Goal: Task Accomplishment & Management: Manage account settings

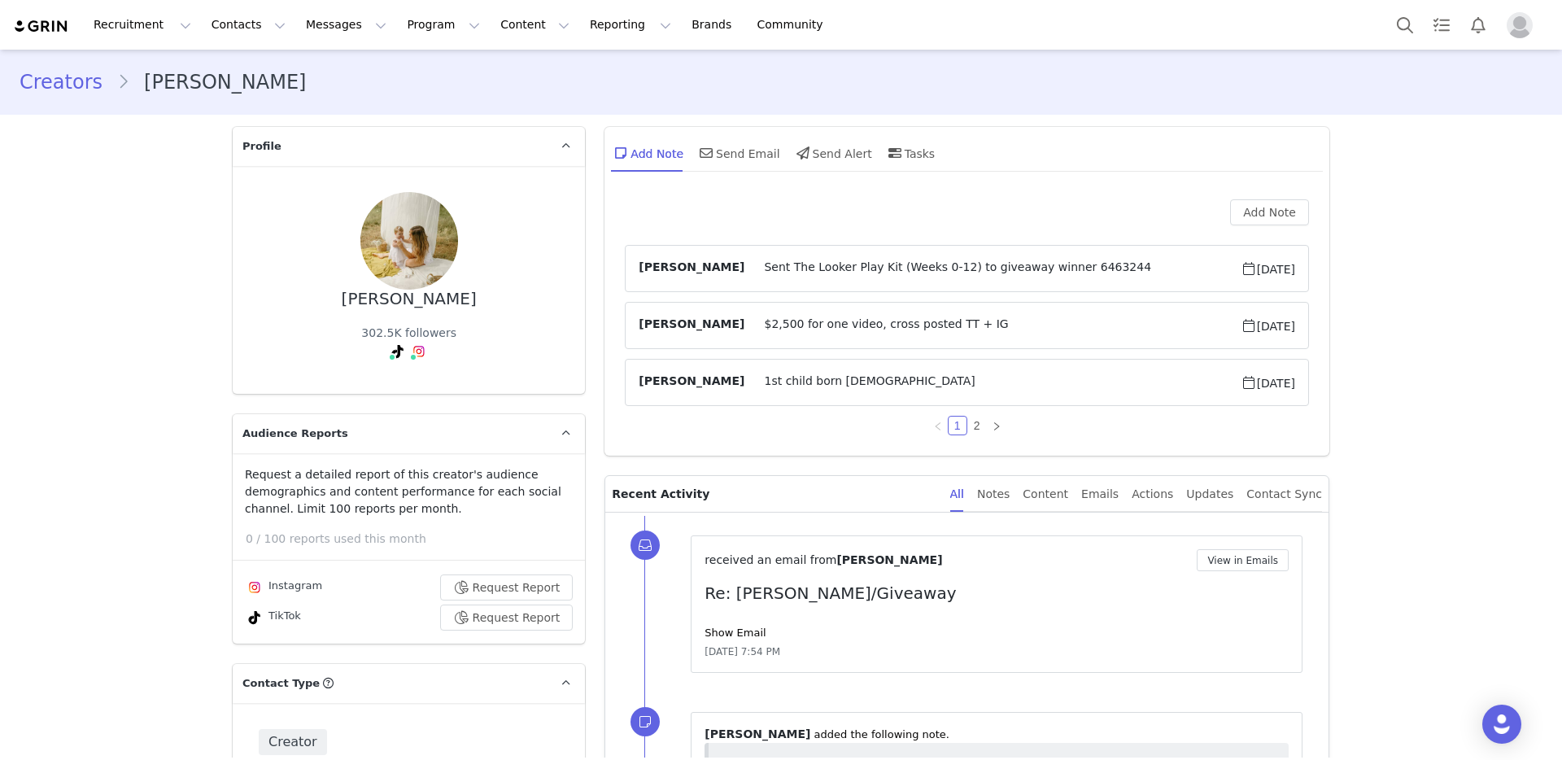
click at [397, 17] on button "Program Program" at bounding box center [443, 25] width 93 height 37
click at [442, 103] on p "Campaigns" at bounding box center [416, 102] width 63 height 17
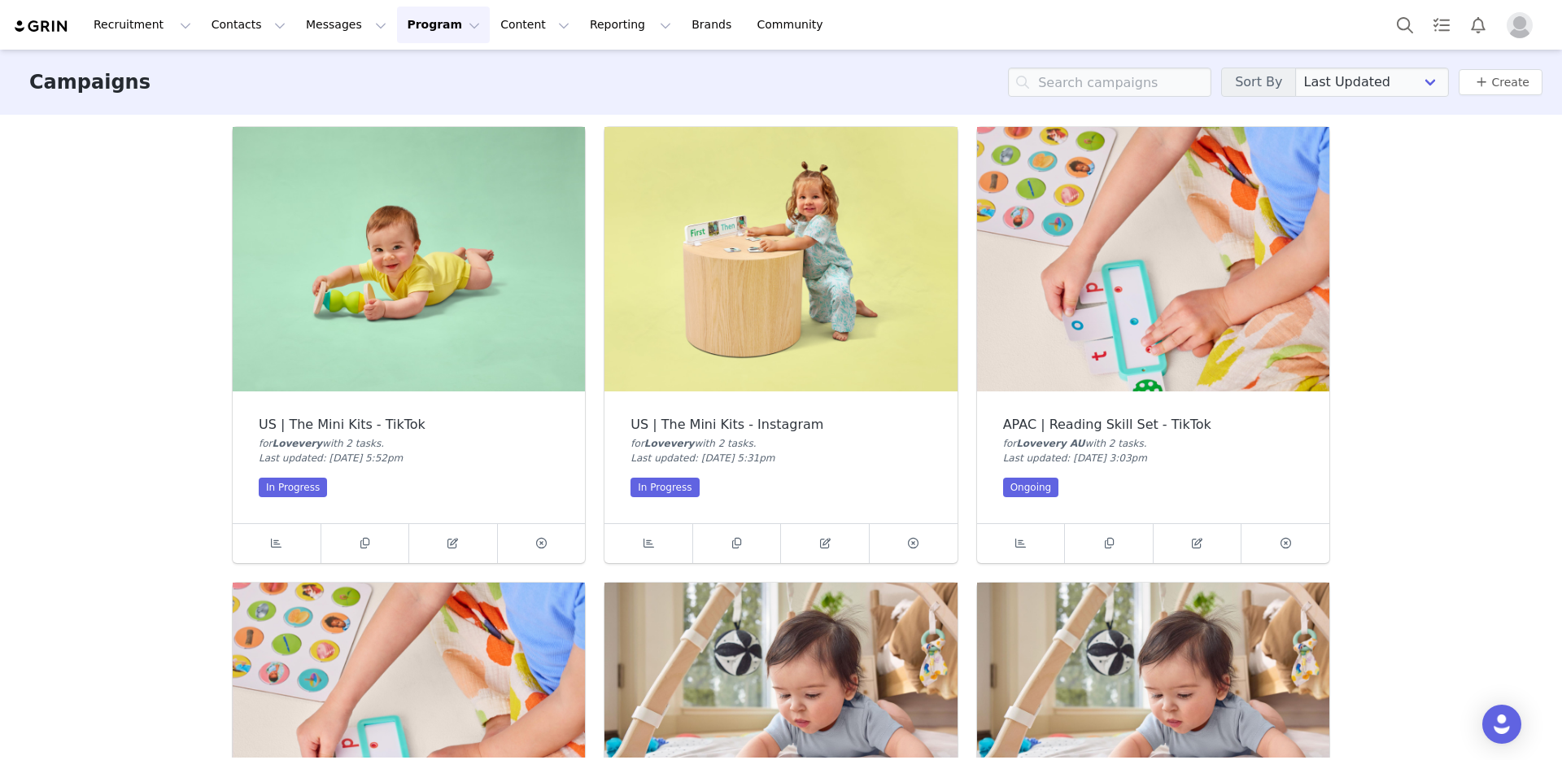
click at [673, 234] on img at bounding box center [781, 259] width 352 height 264
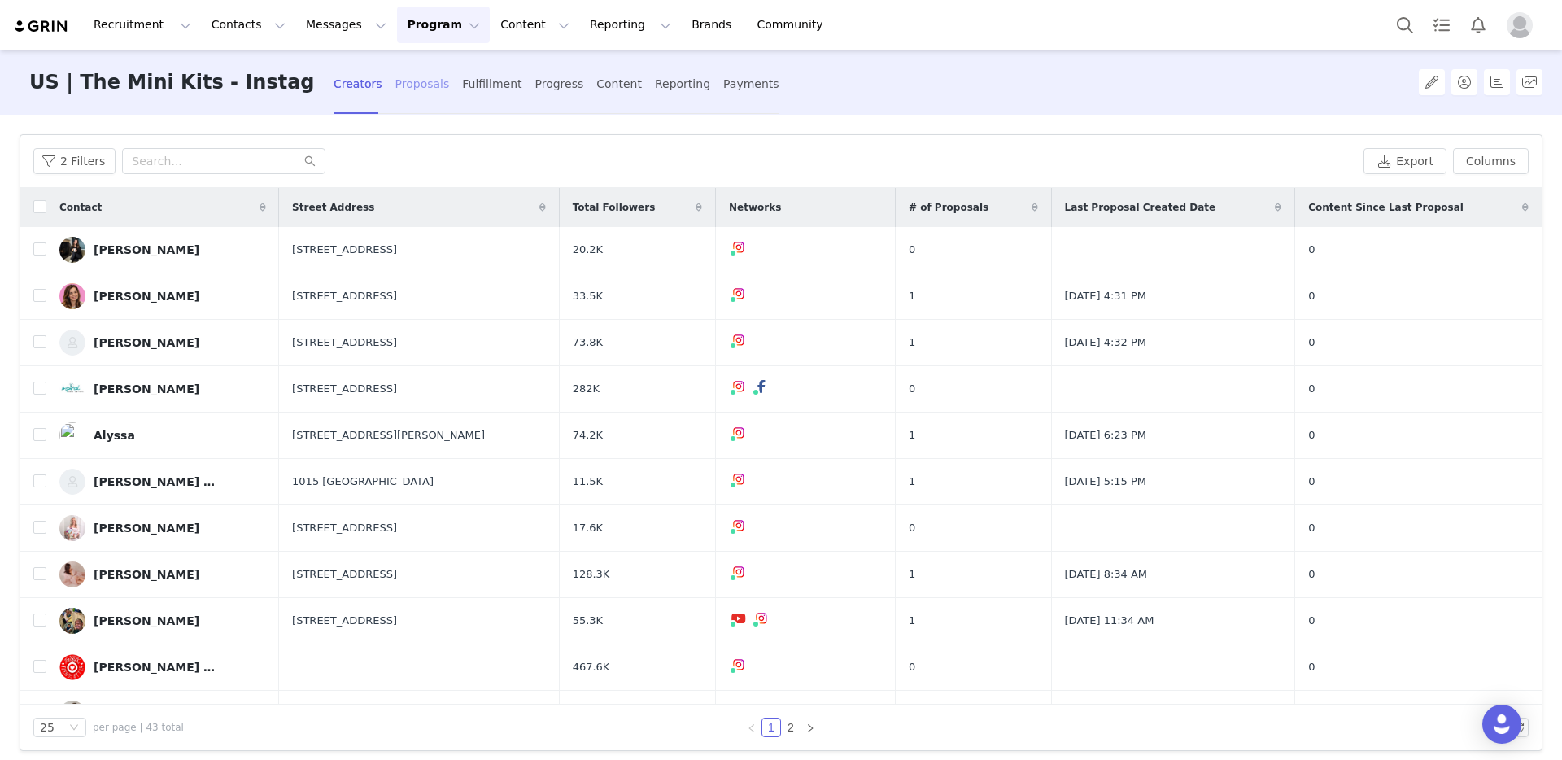
click at [395, 91] on div "Proposals" at bounding box center [422, 84] width 55 height 43
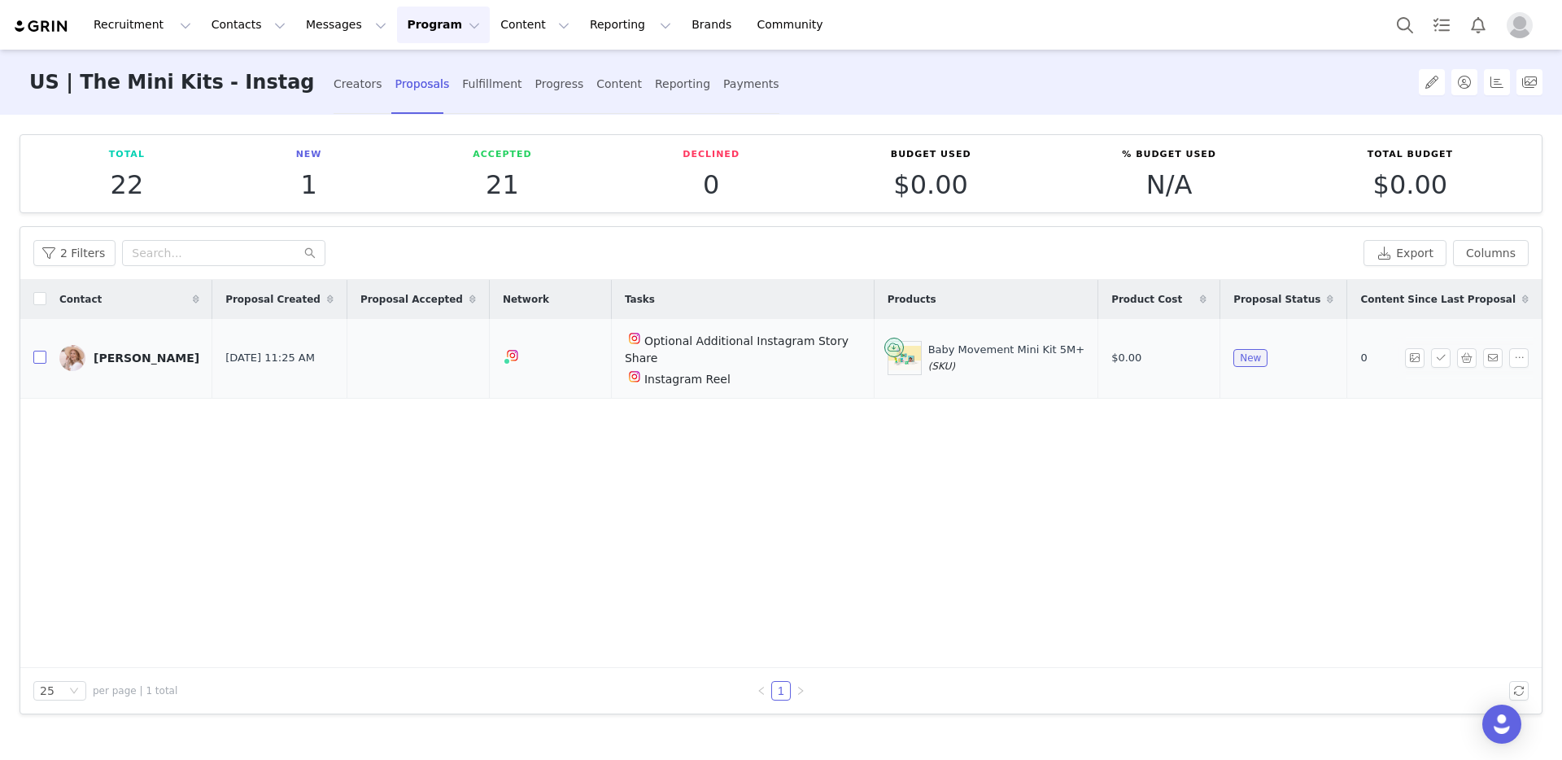
click at [42, 351] on input "checkbox" at bounding box center [39, 357] width 13 height 13
checkbox input "true"
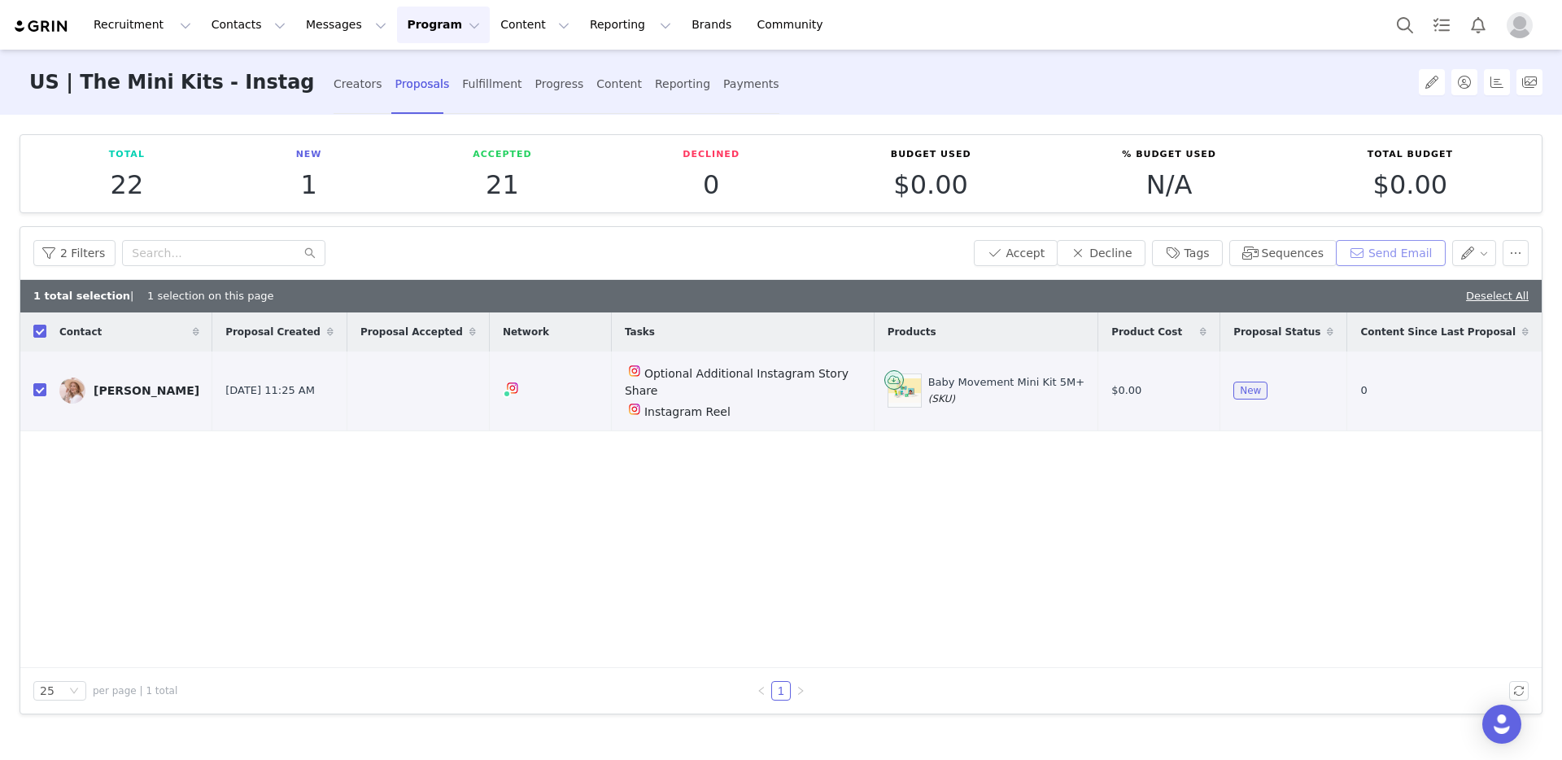
click at [1403, 253] on button "Send Email" at bounding box center [1391, 253] width 110 height 26
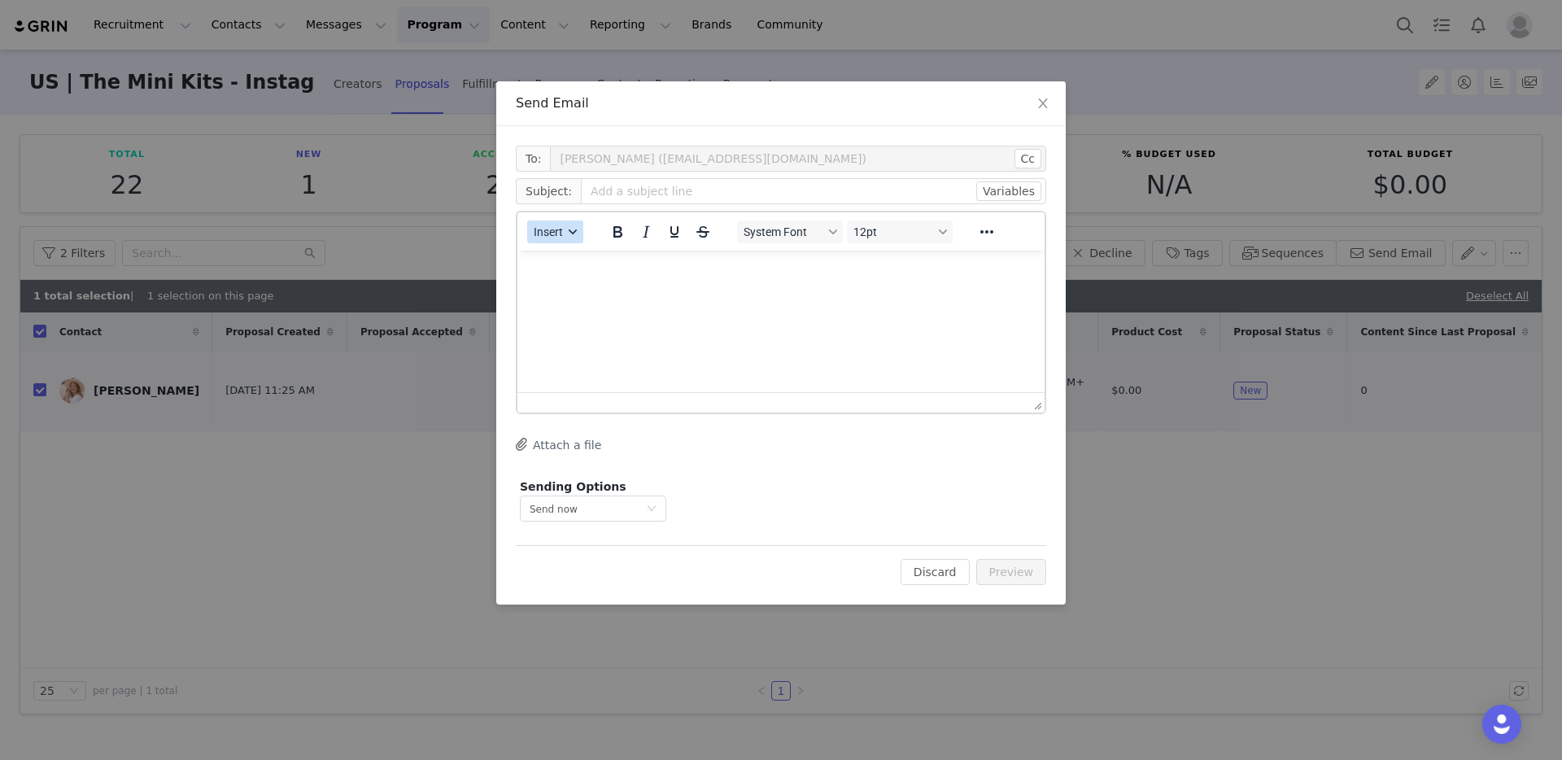
click at [558, 234] on span "Insert" at bounding box center [548, 231] width 29 height 13
click at [570, 261] on div "Insert Template" at bounding box center [614, 261] width 146 height 20
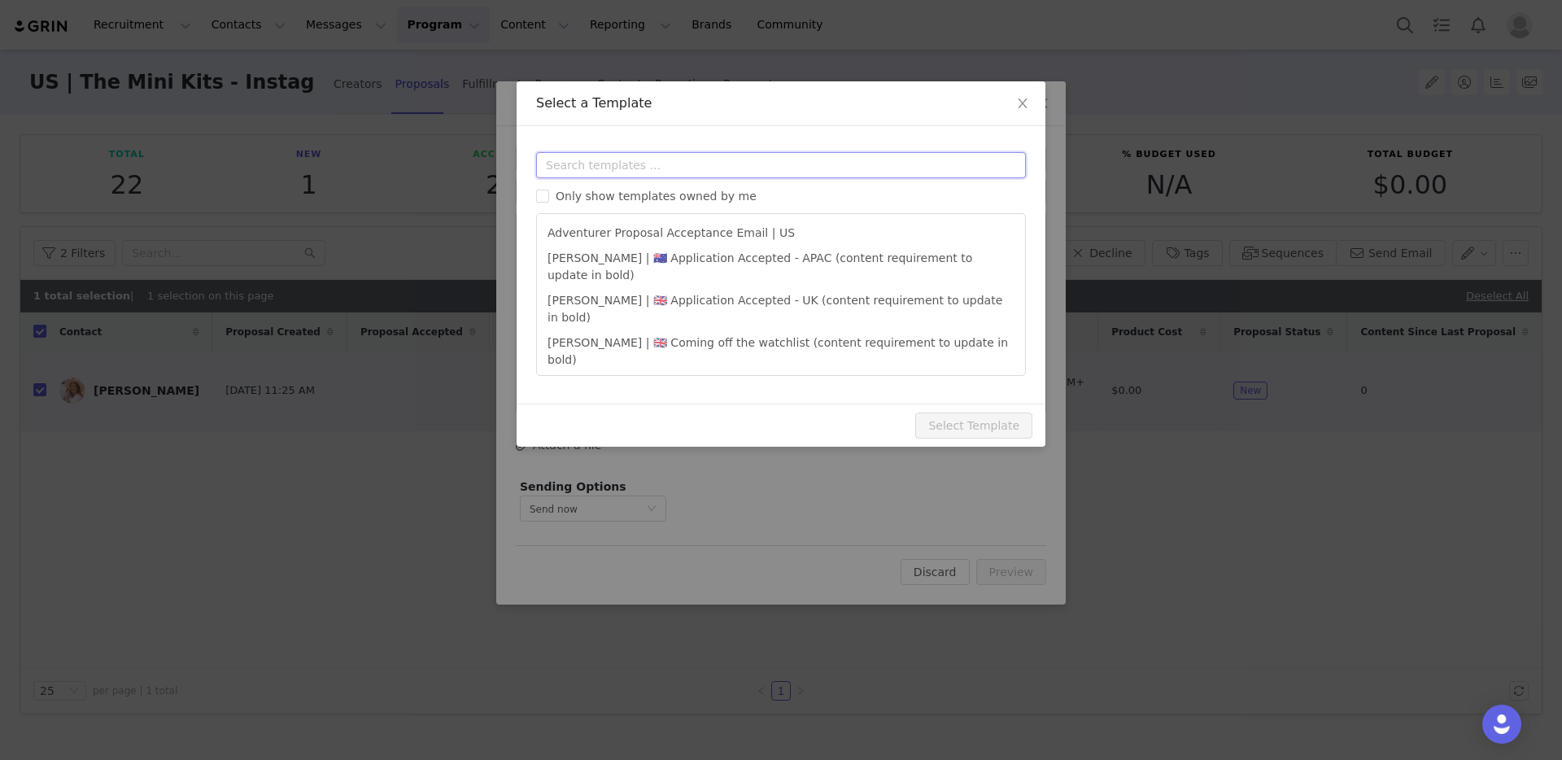
click at [596, 159] on input "text" at bounding box center [781, 165] width 490 height 26
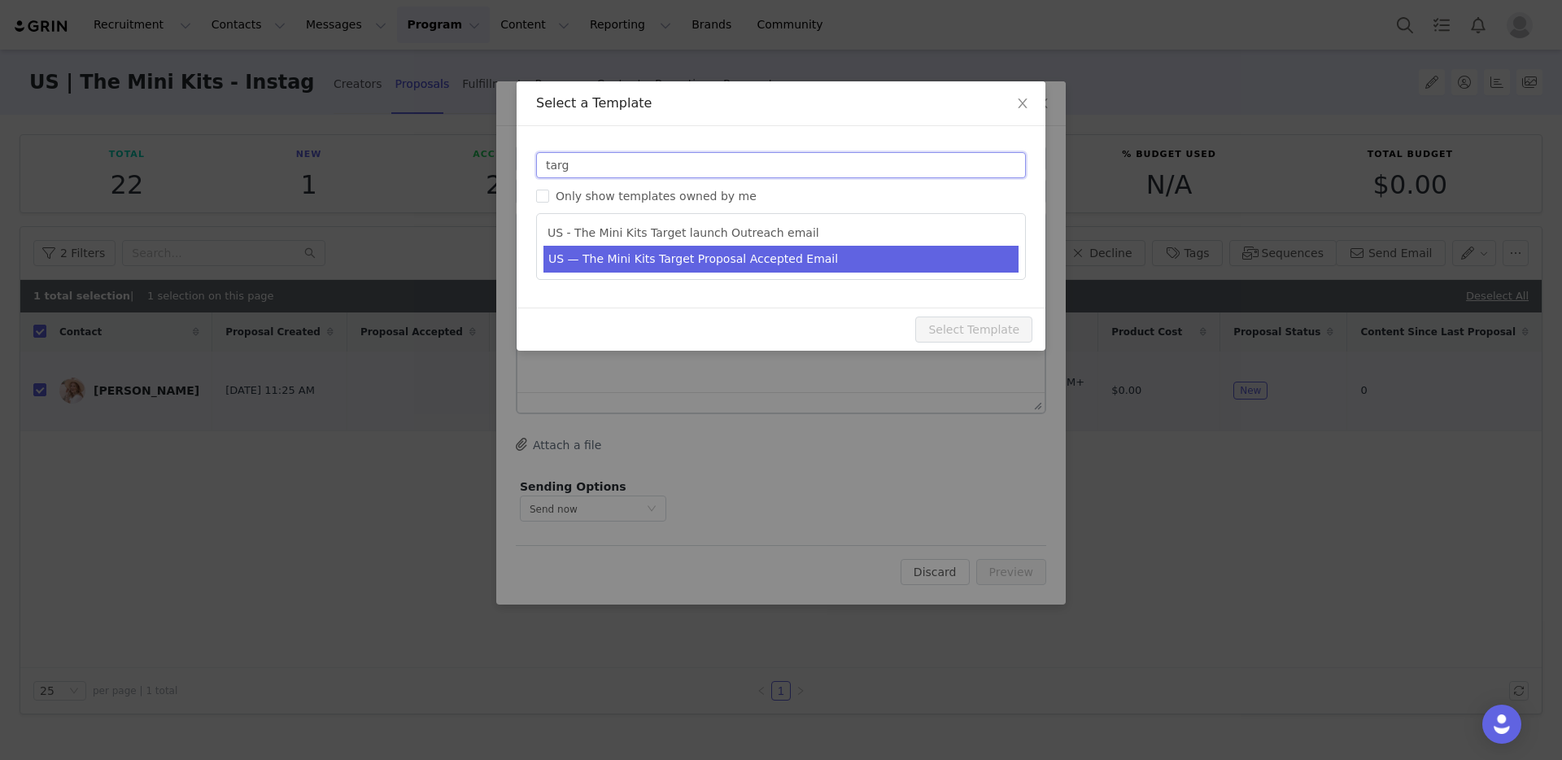
type input "targ"
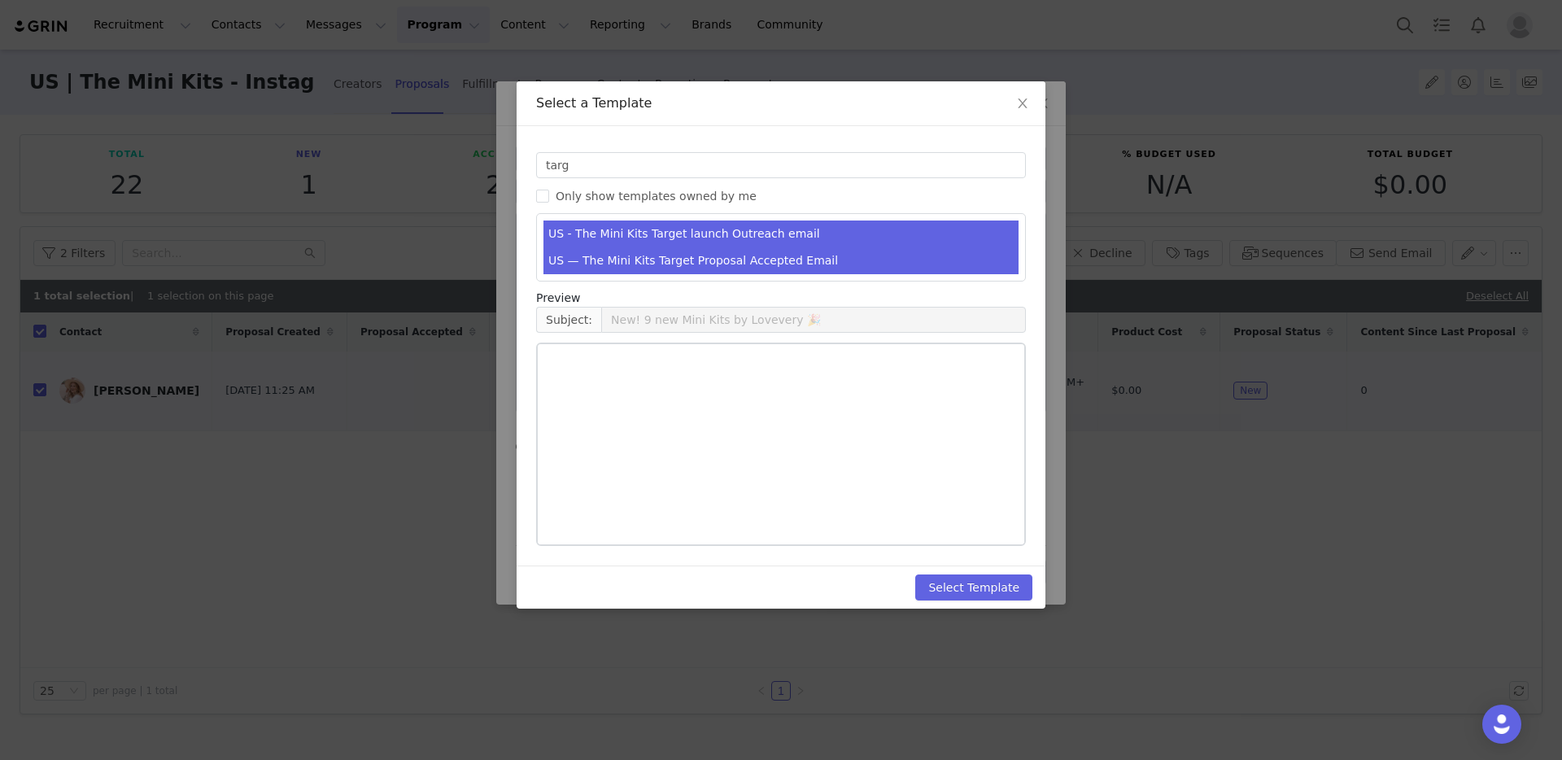
click at [624, 264] on li "US — The Mini Kits Target Proposal Accepted Email" at bounding box center [781, 260] width 475 height 27
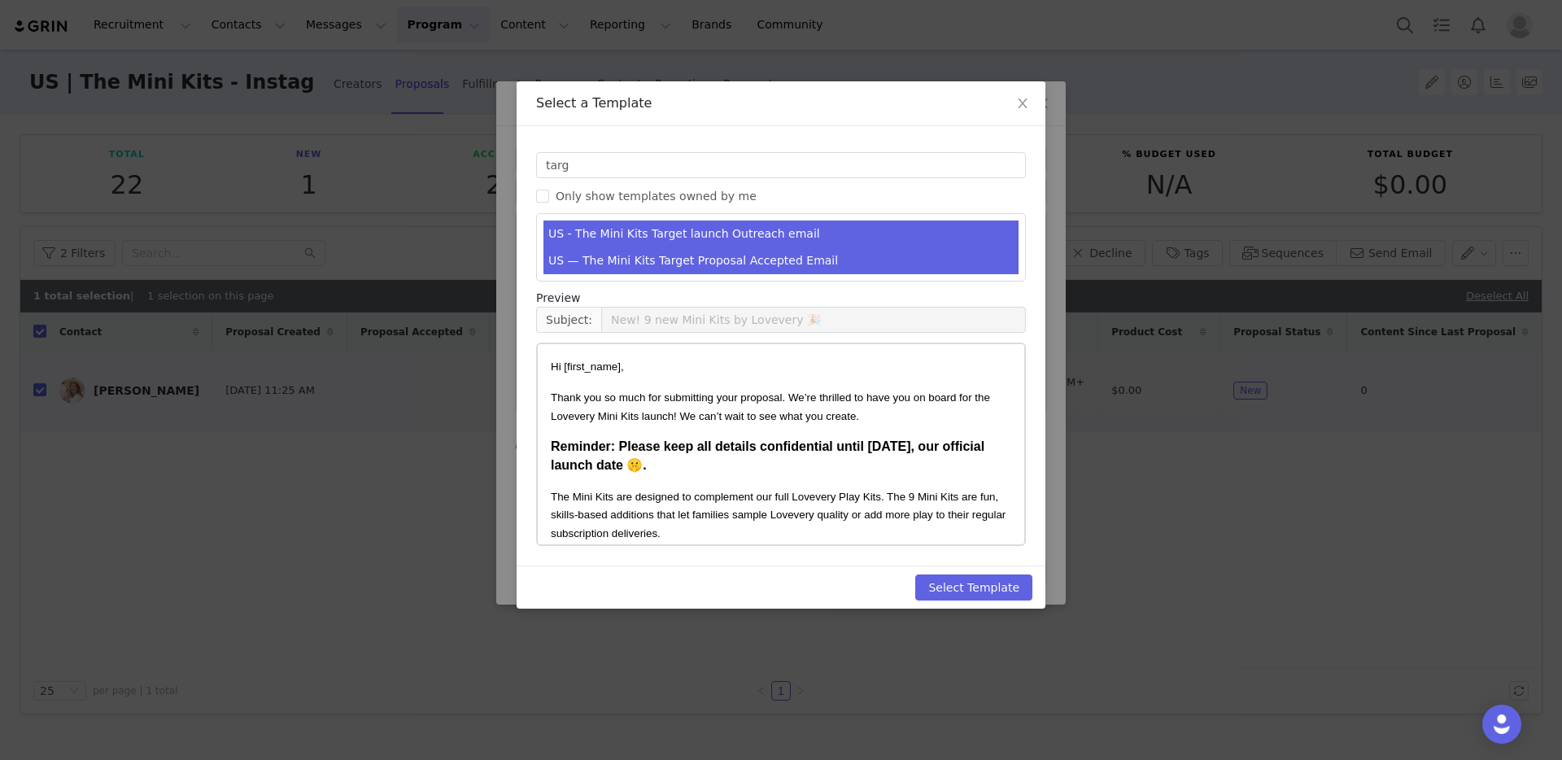
type input "We’re so excited to work with you!"
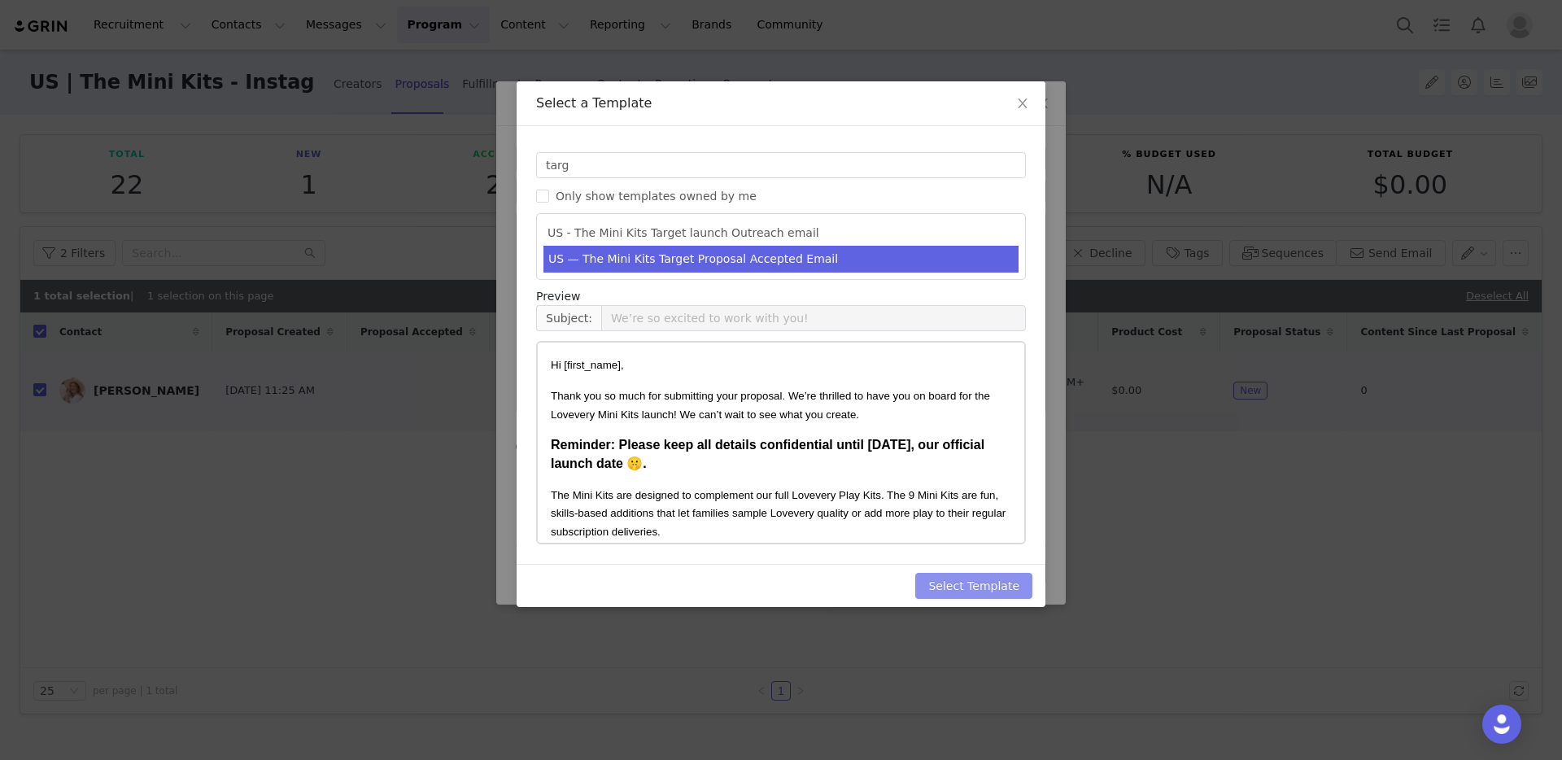
click at [964, 593] on button "Select Template" at bounding box center [973, 586] width 117 height 26
type input "We’re so excited to work with you!"
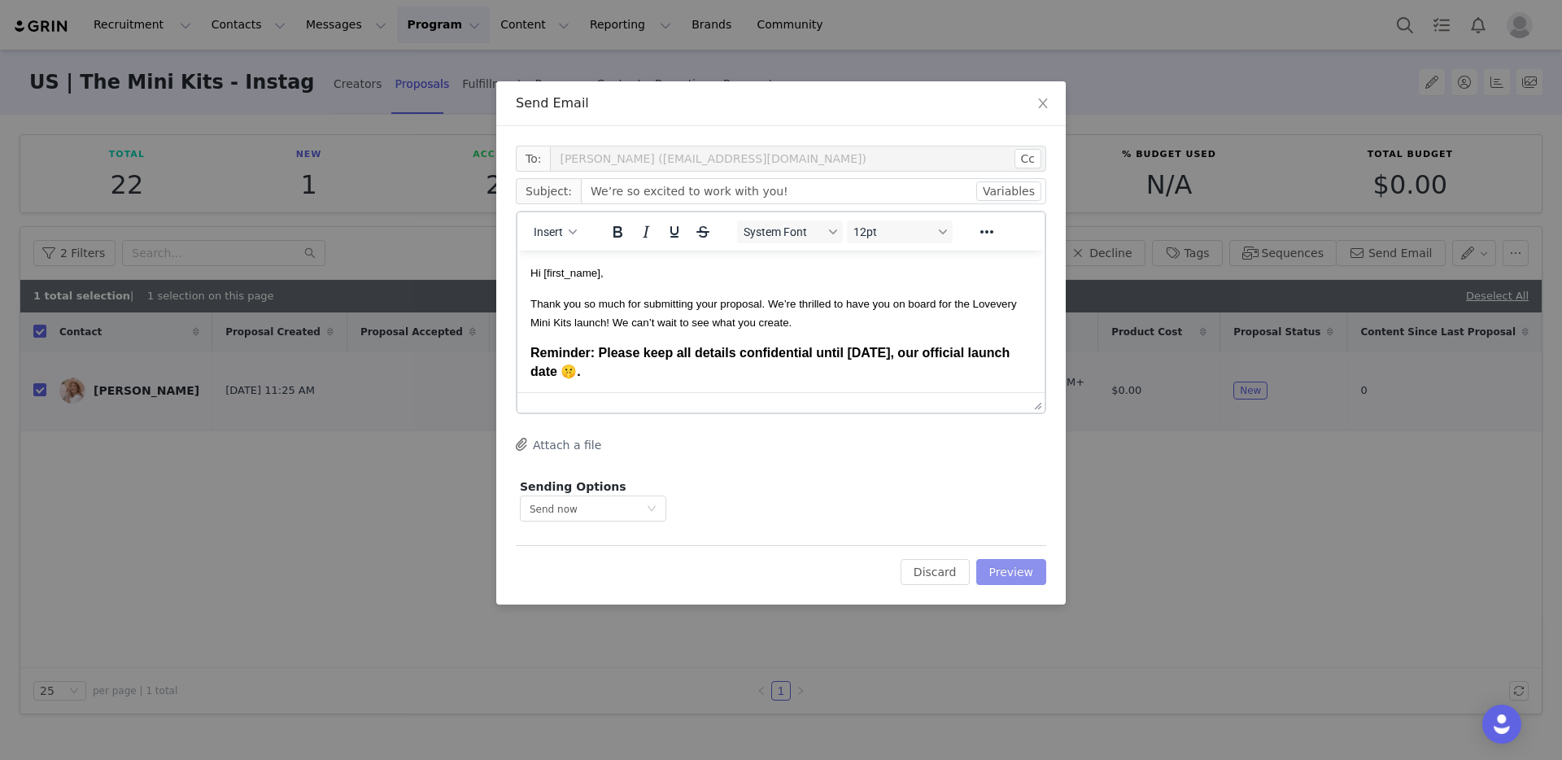
click at [1019, 567] on button "Preview" at bounding box center [1012, 572] width 71 height 26
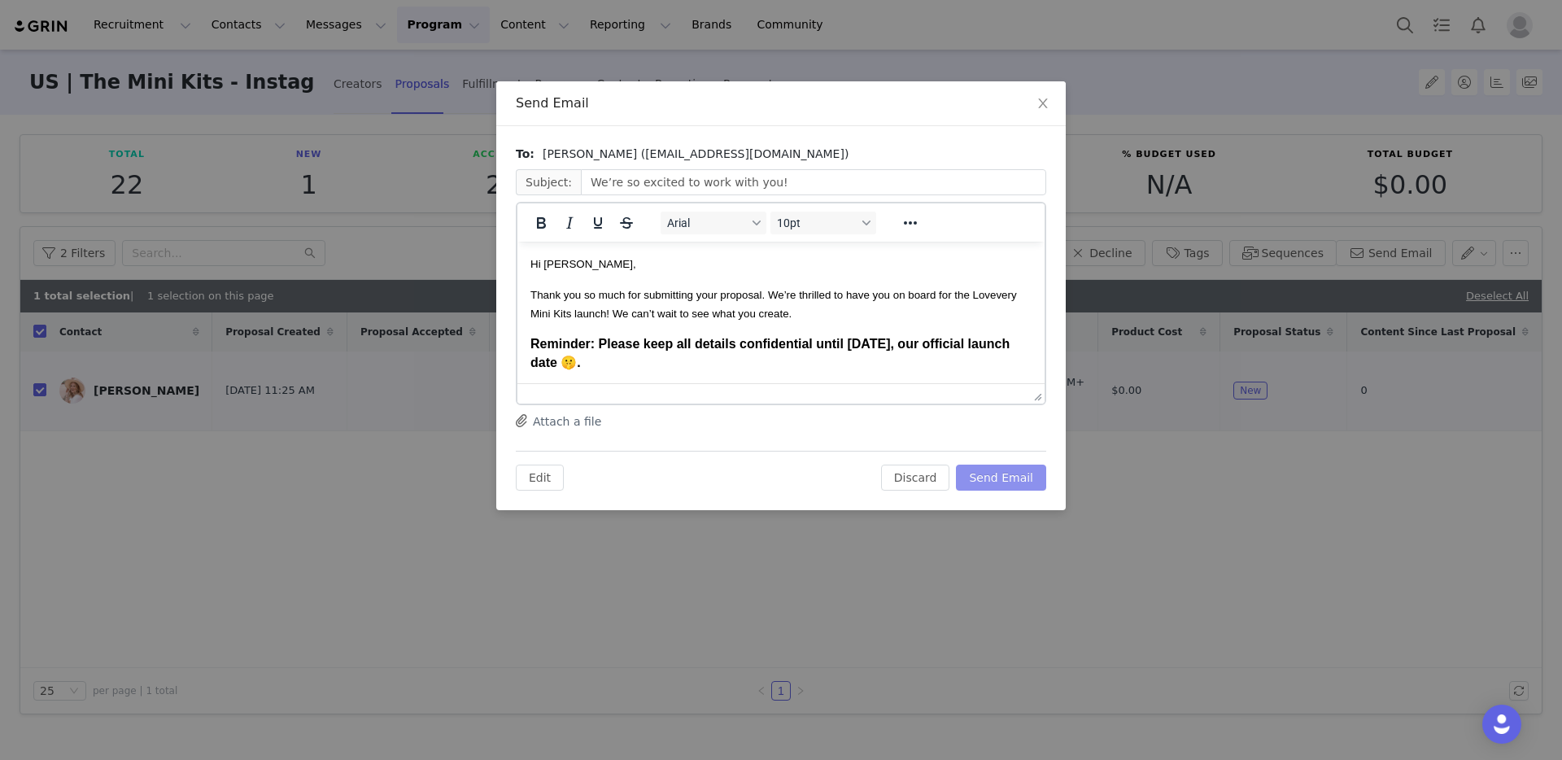
click at [1025, 478] on button "Send Email" at bounding box center [1001, 478] width 90 height 26
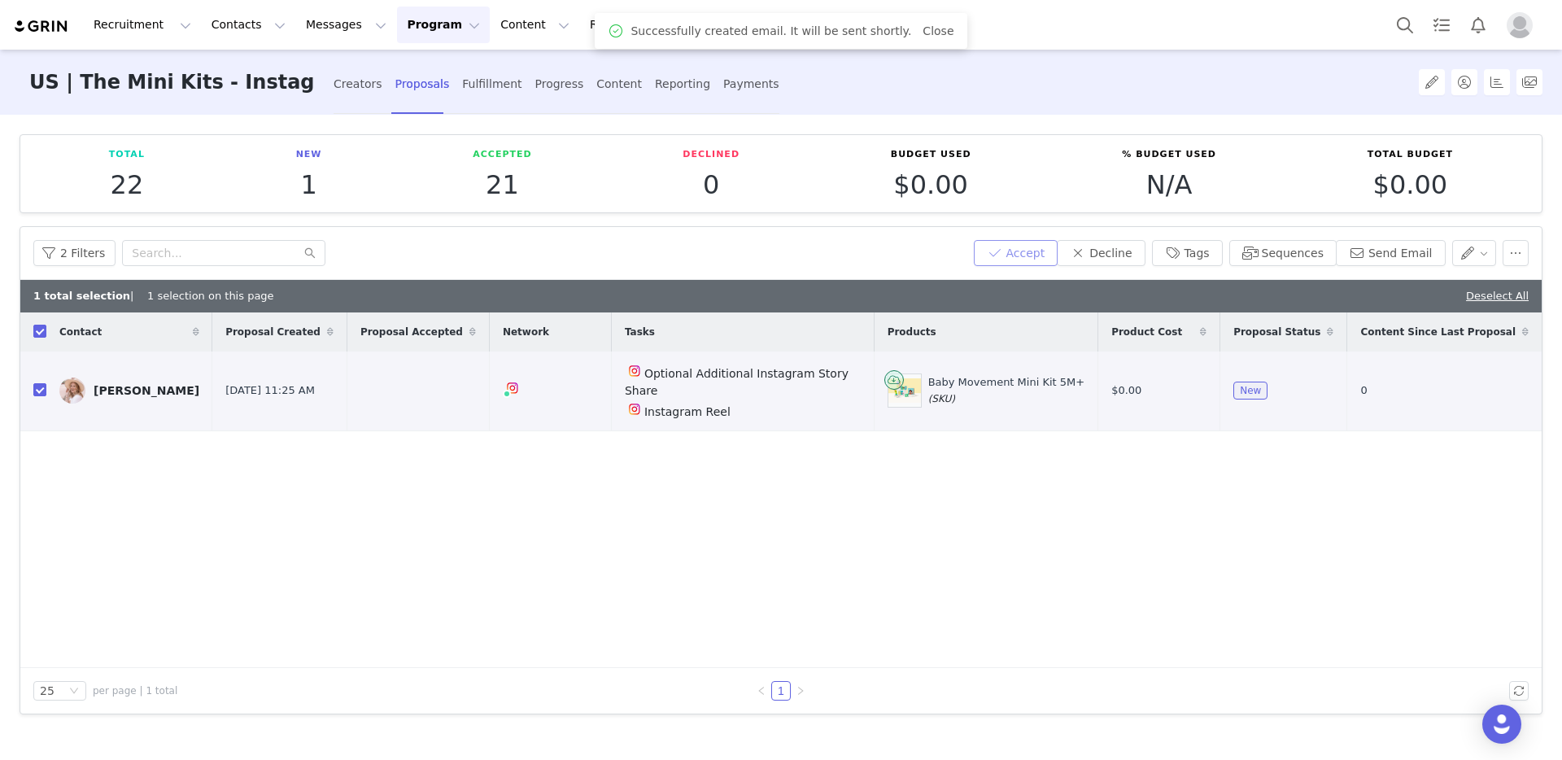
click at [1034, 258] on button "Accept" at bounding box center [1016, 253] width 85 height 26
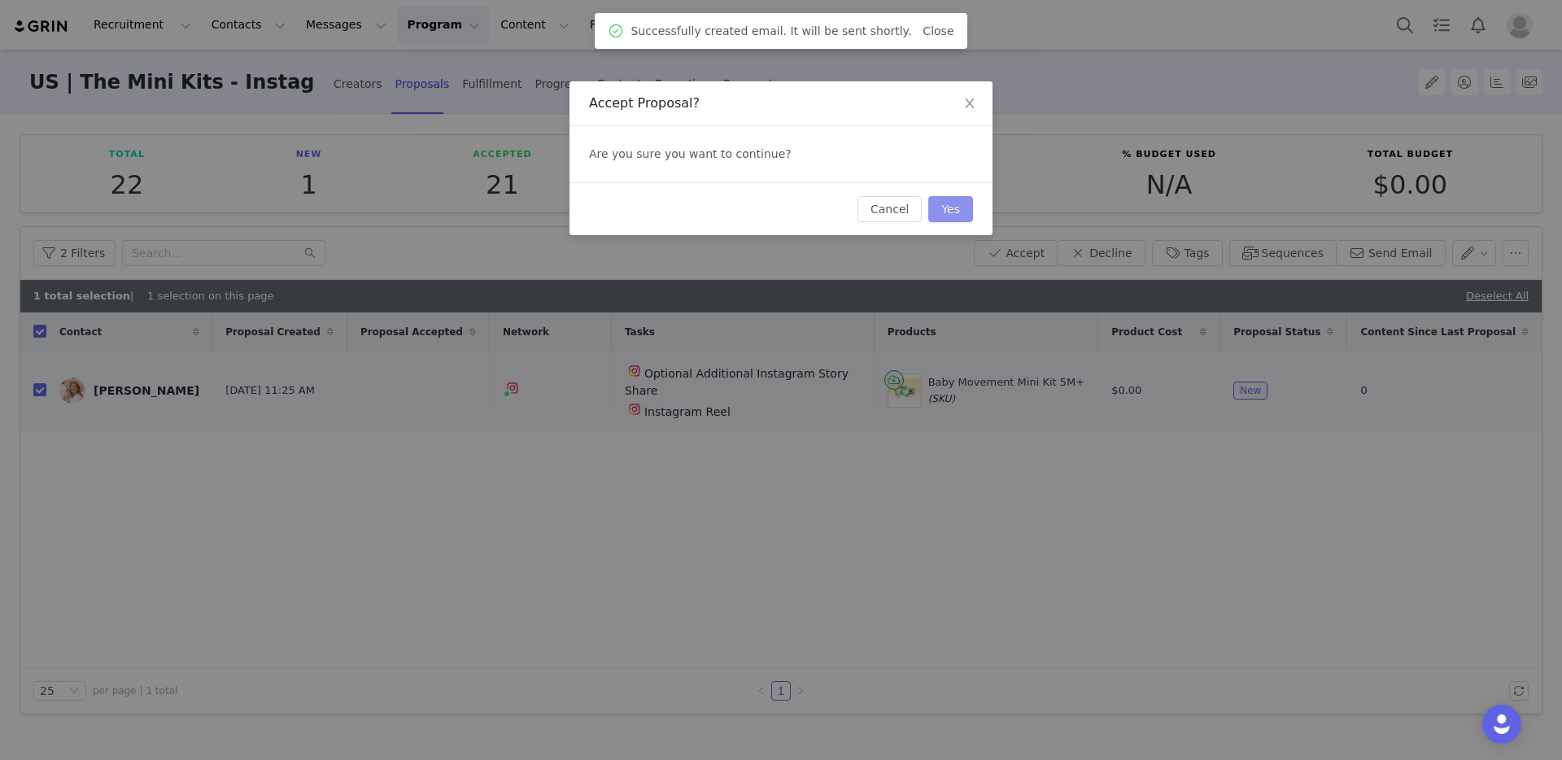
click at [940, 209] on button "Yes" at bounding box center [950, 209] width 45 height 26
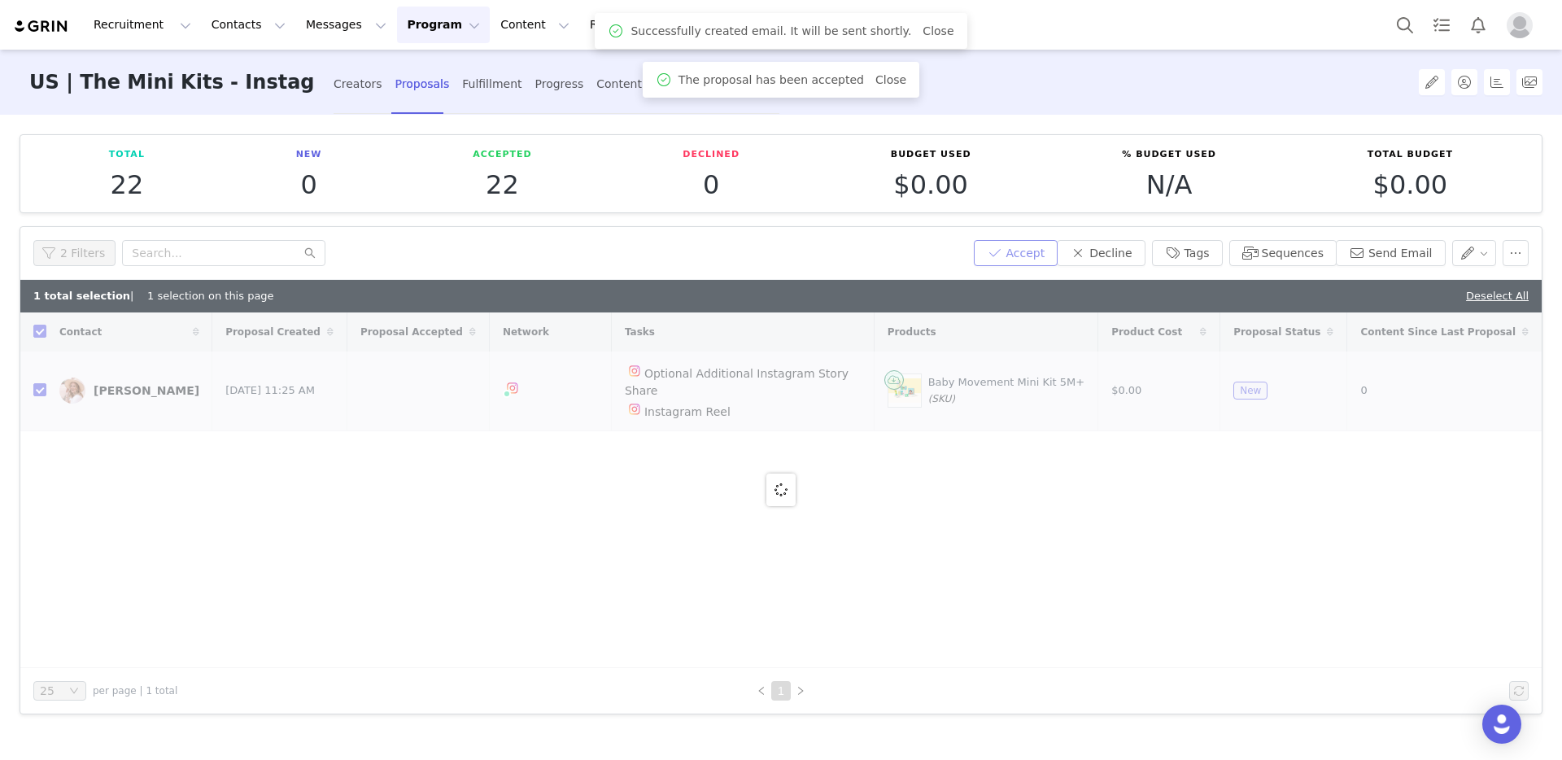
checkbox input "false"
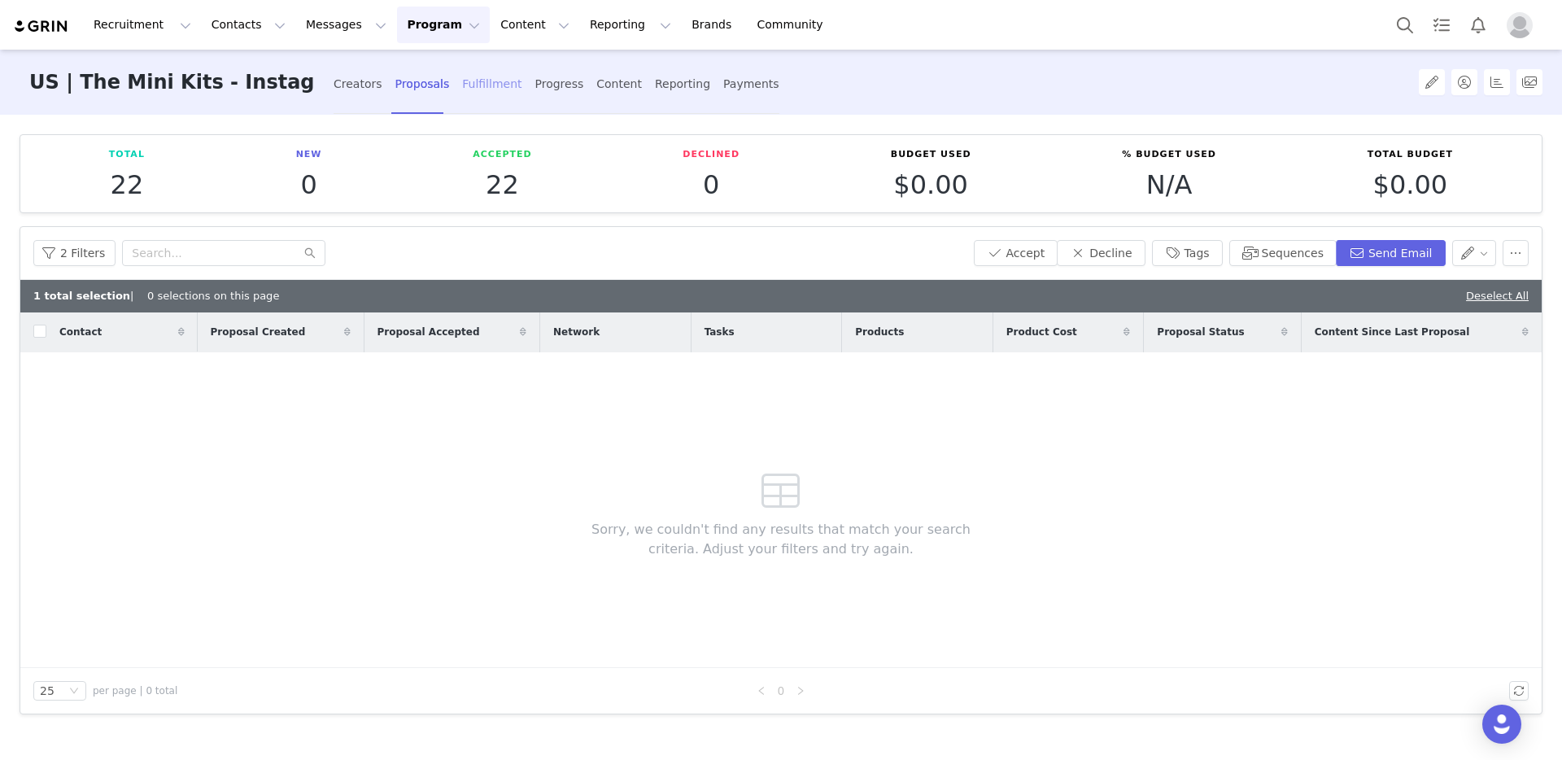
click at [478, 94] on div "Fulfillment" at bounding box center [491, 84] width 59 height 43
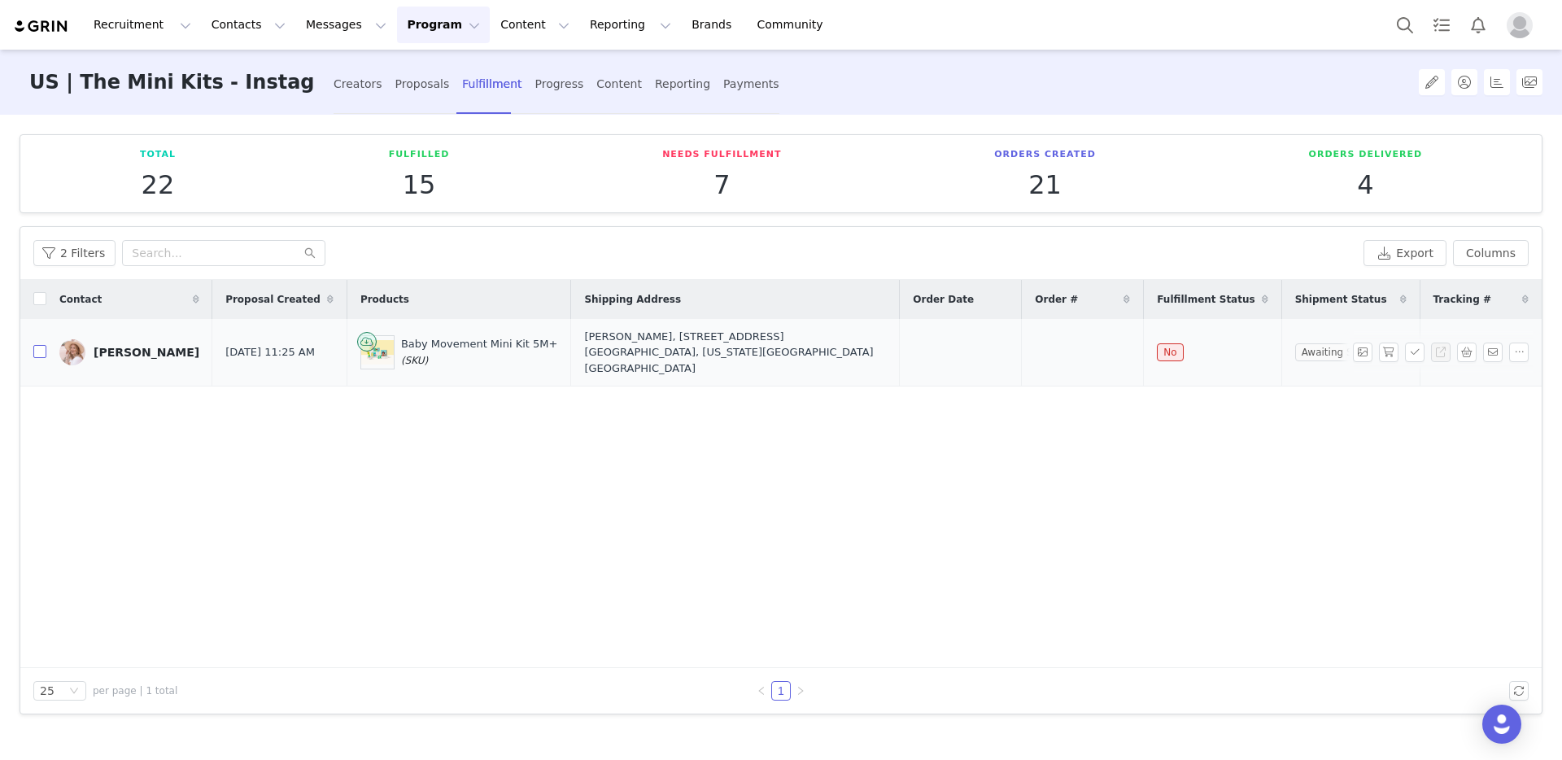
click at [43, 345] on input "checkbox" at bounding box center [39, 351] width 13 height 13
checkbox input "true"
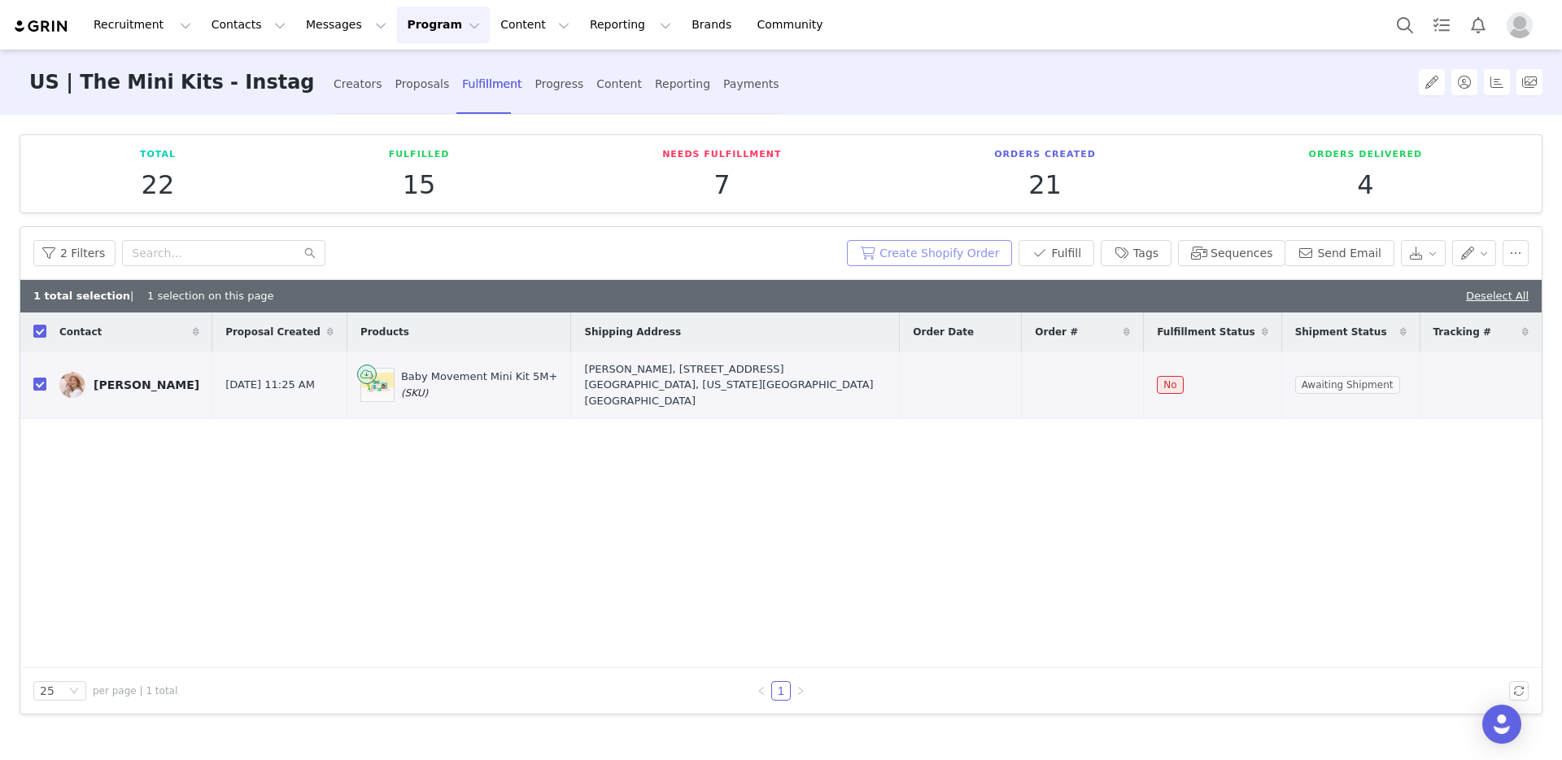
click at [918, 263] on button "Create Shopify Order" at bounding box center [929, 253] width 165 height 26
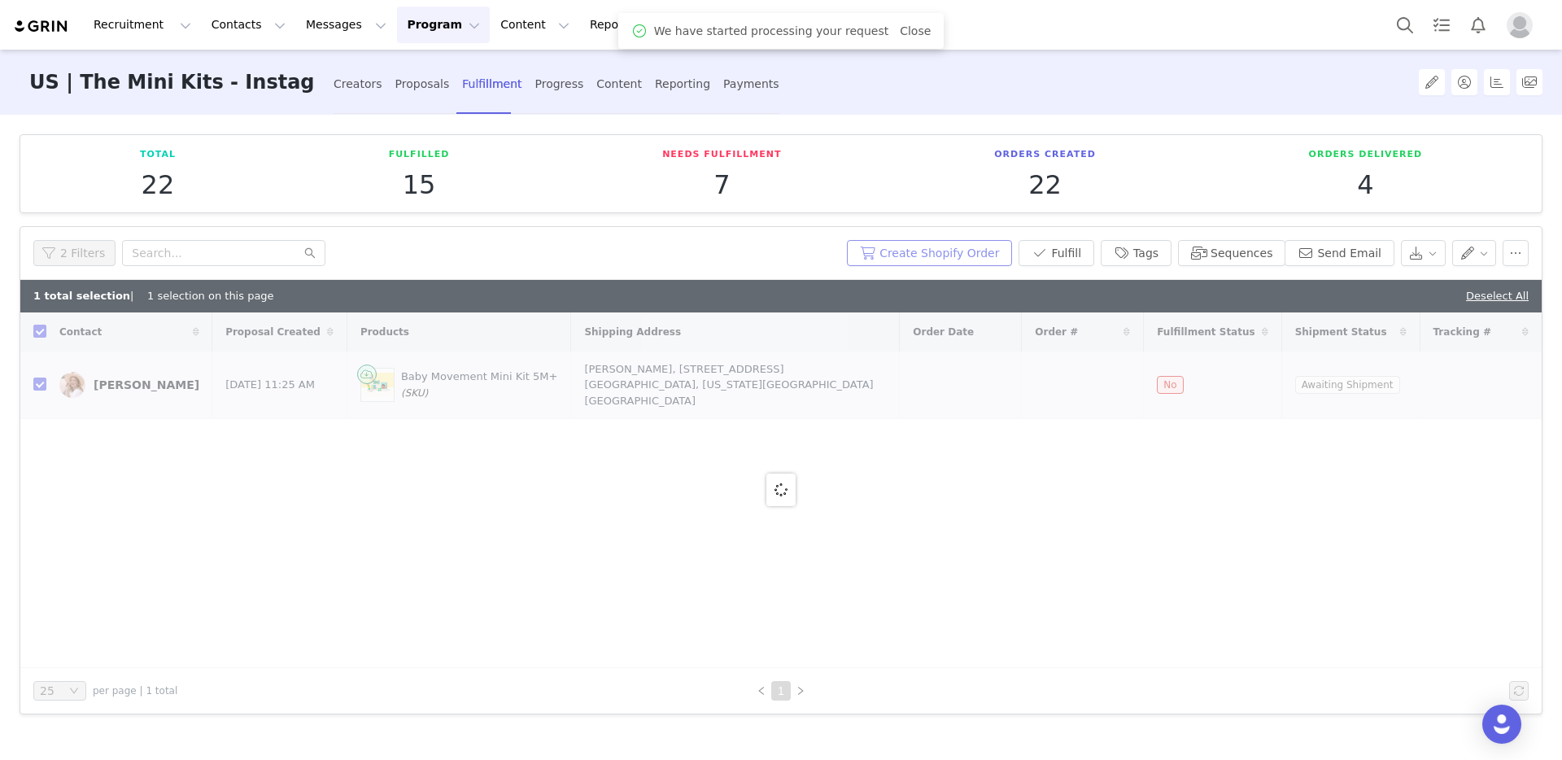
checkbox input "false"
